Goal: Navigation & Orientation: Understand site structure

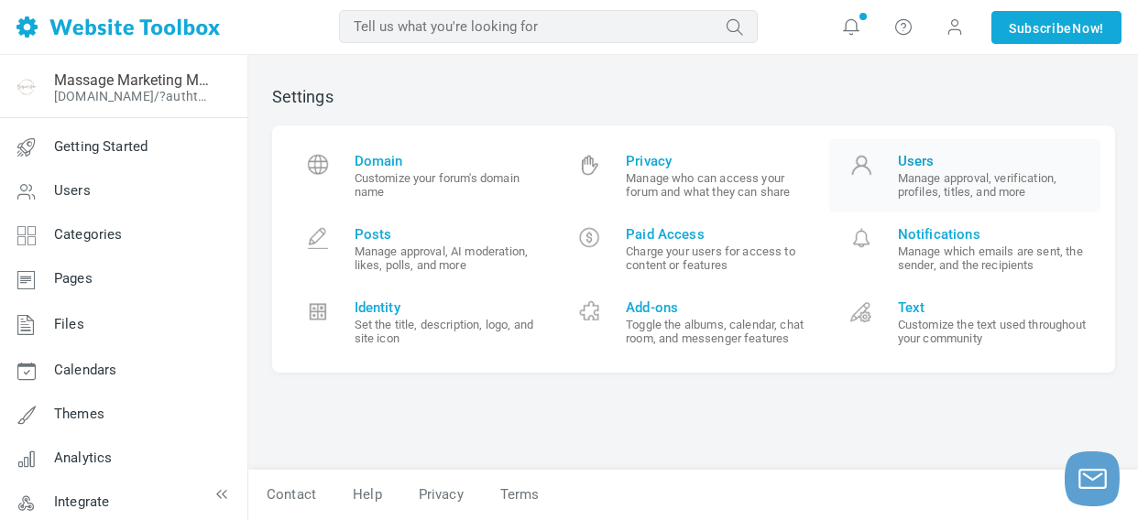
click at [920, 158] on span "Users" at bounding box center [993, 161] width 190 height 16
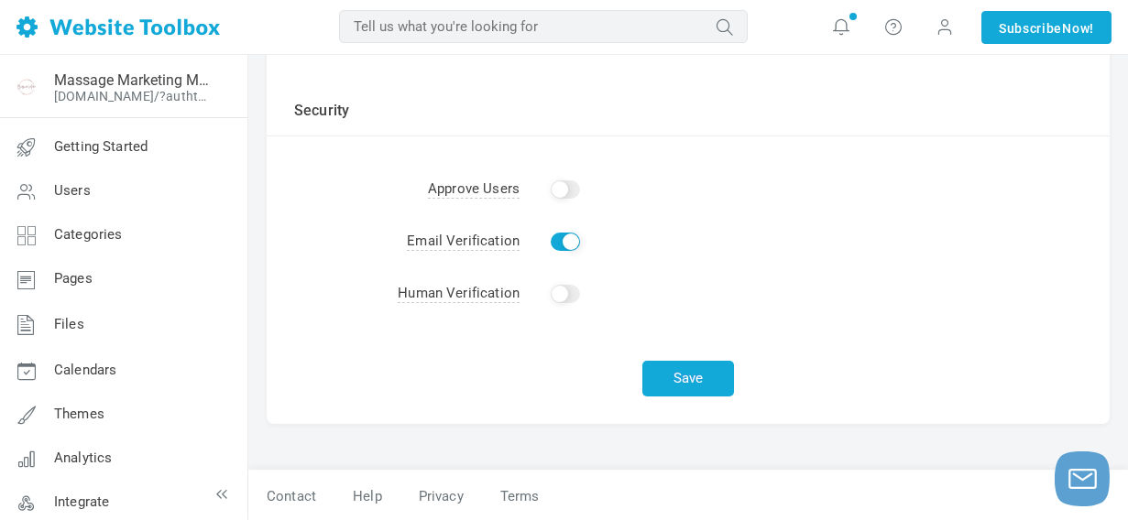
scroll to position [598, 0]
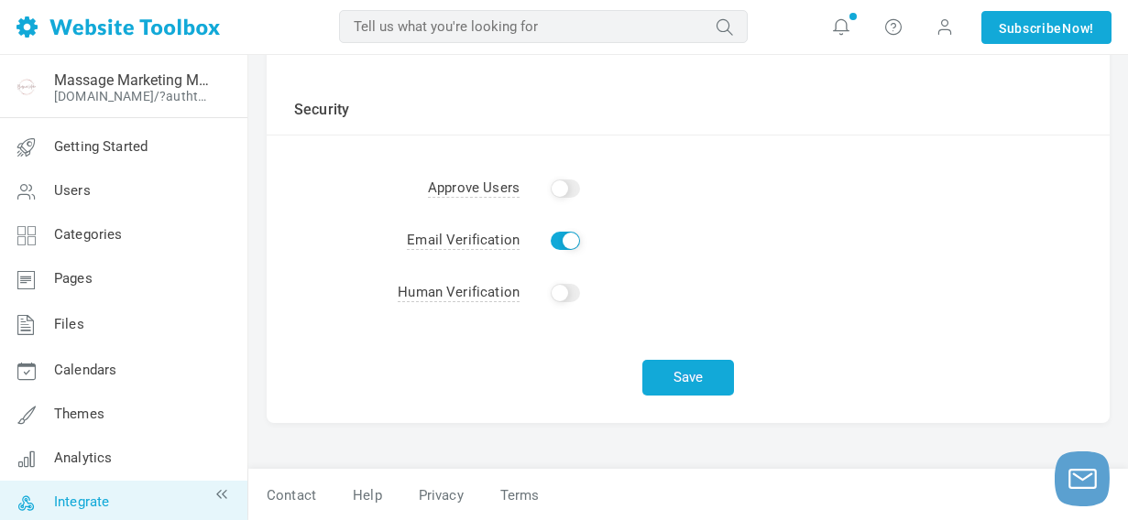
click at [103, 500] on span "Integrate" at bounding box center [81, 502] width 55 height 16
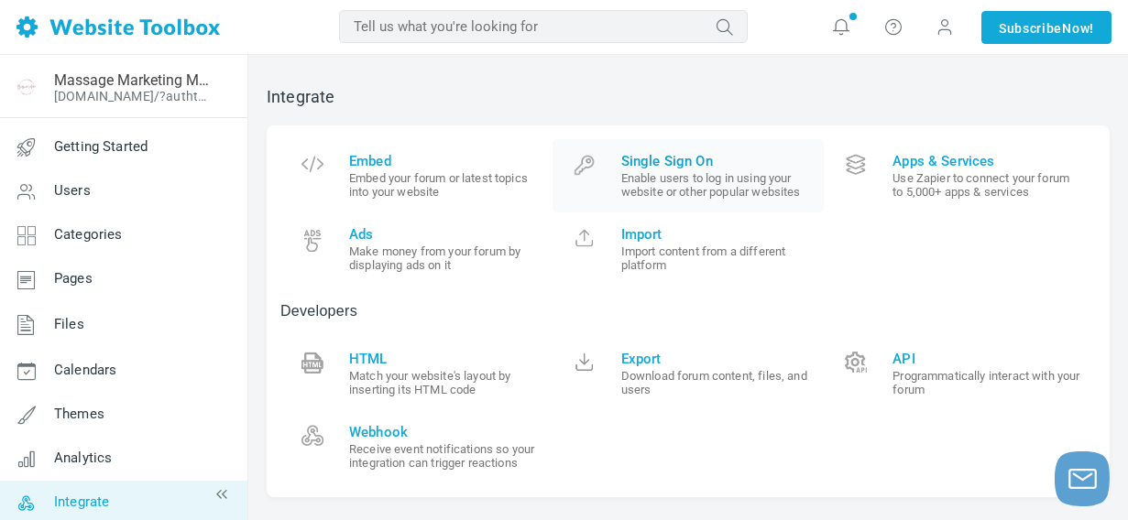
click at [667, 163] on span "Single Sign On" at bounding box center [716, 161] width 190 height 16
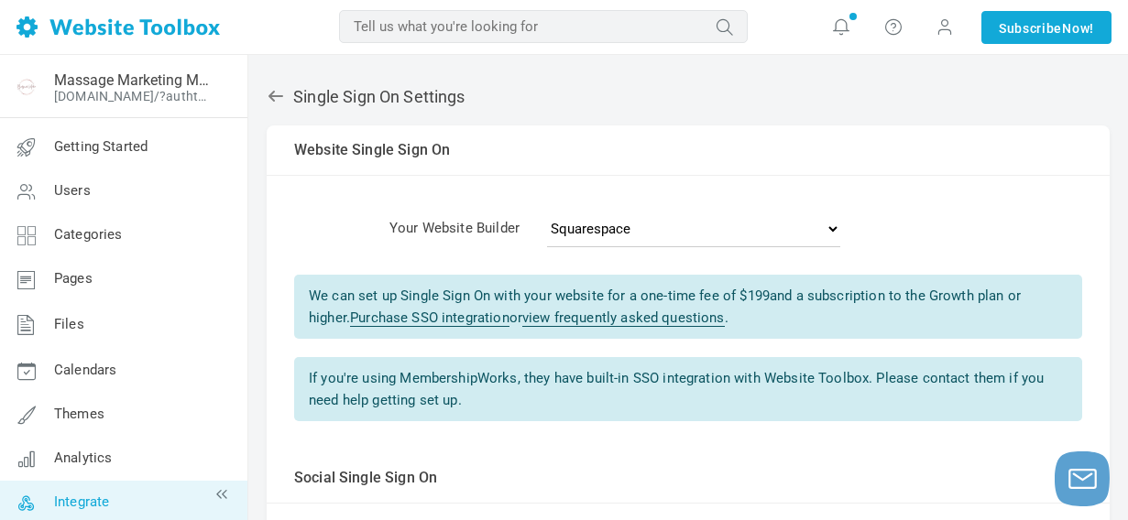
click at [277, 96] on icon at bounding box center [275, 96] width 15 height 11
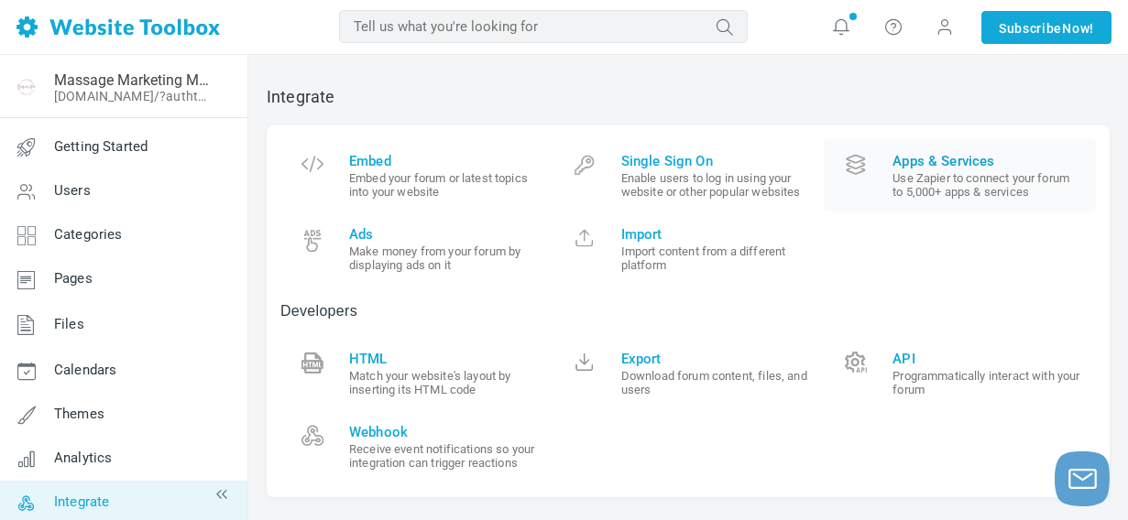
click at [963, 158] on span "Apps & Services" at bounding box center [987, 161] width 190 height 16
click at [378, 153] on span "Embed" at bounding box center [444, 161] width 190 height 16
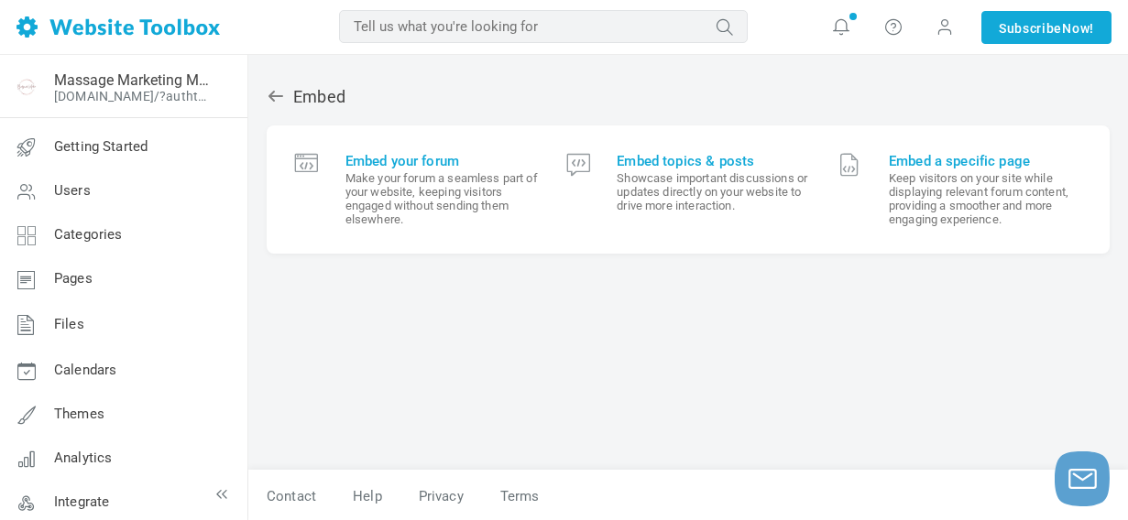
click at [277, 96] on icon at bounding box center [275, 96] width 15 height 11
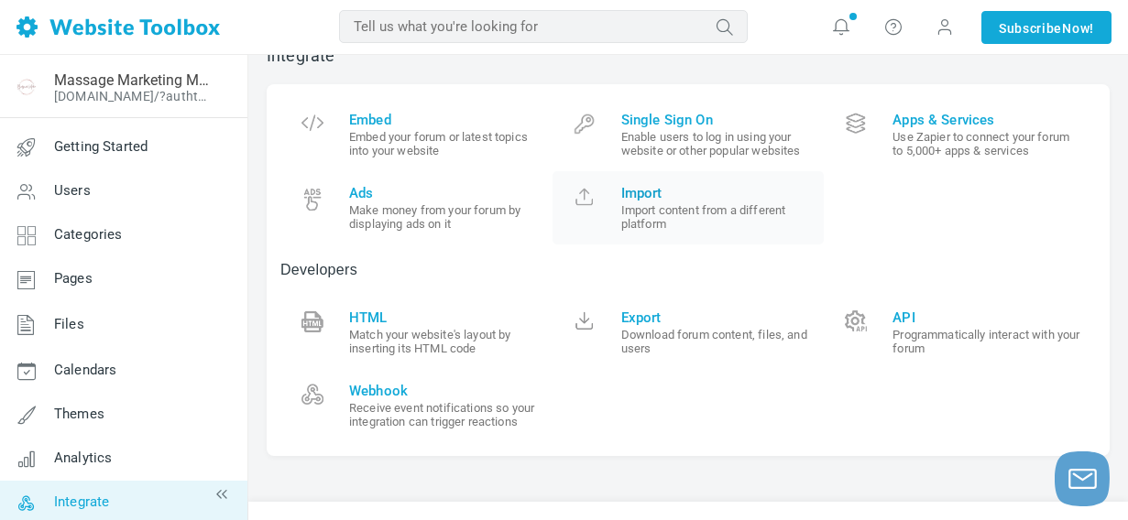
scroll to position [53, 0]
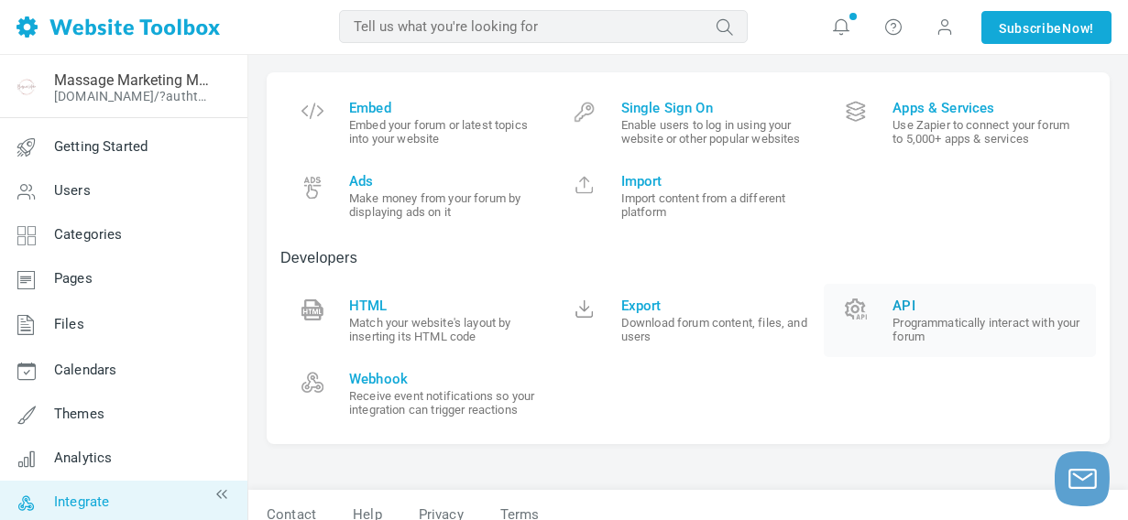
click at [901, 300] on span "API" at bounding box center [987, 306] width 190 height 16
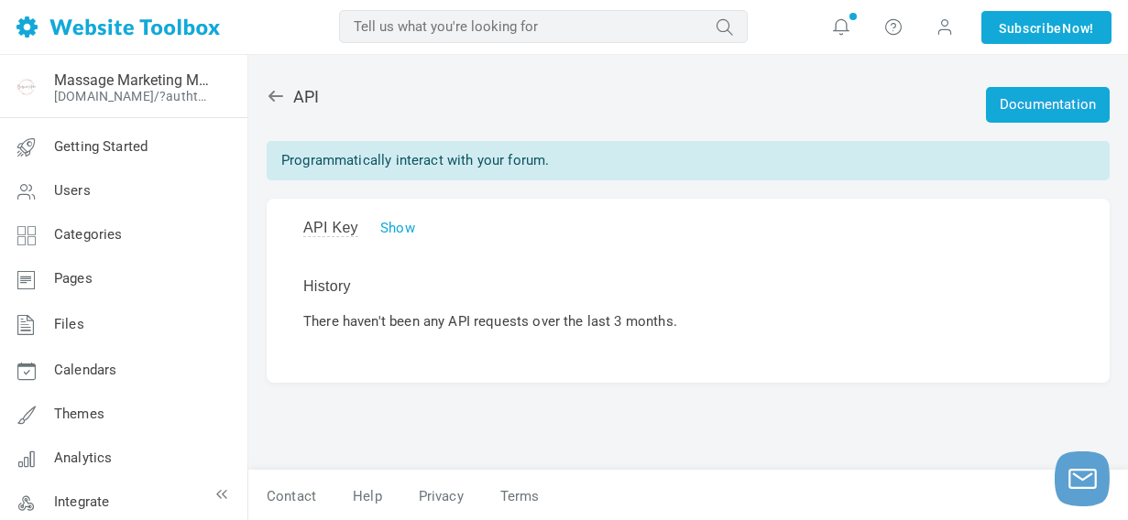
scroll to position [2, 0]
click at [281, 96] on icon at bounding box center [276, 94] width 18 height 18
